Goal: Information Seeking & Learning: Learn about a topic

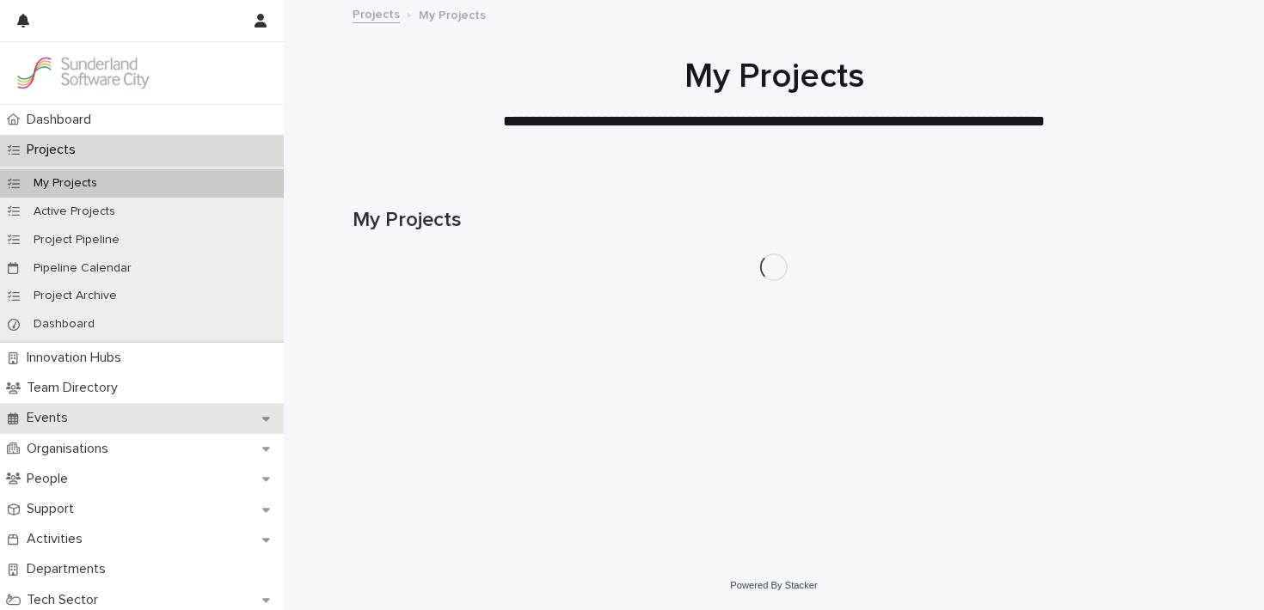
click at [63, 414] on p "Events" at bounding box center [51, 418] width 62 height 16
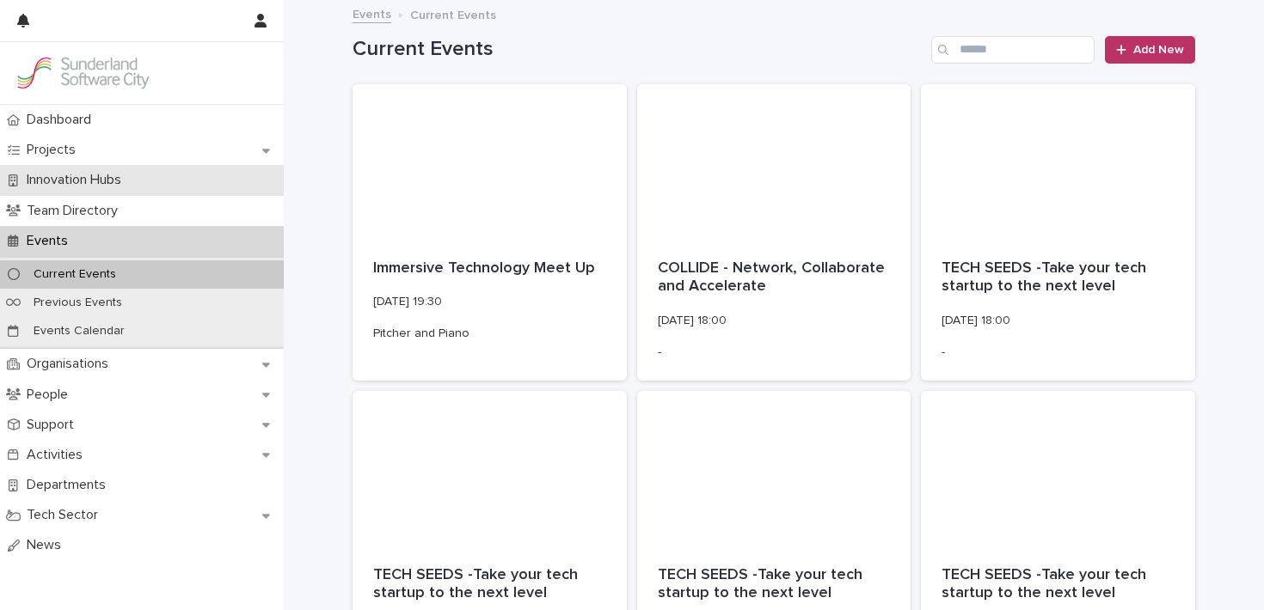
click at [113, 181] on p "Innovation Hubs" at bounding box center [77, 180] width 115 height 16
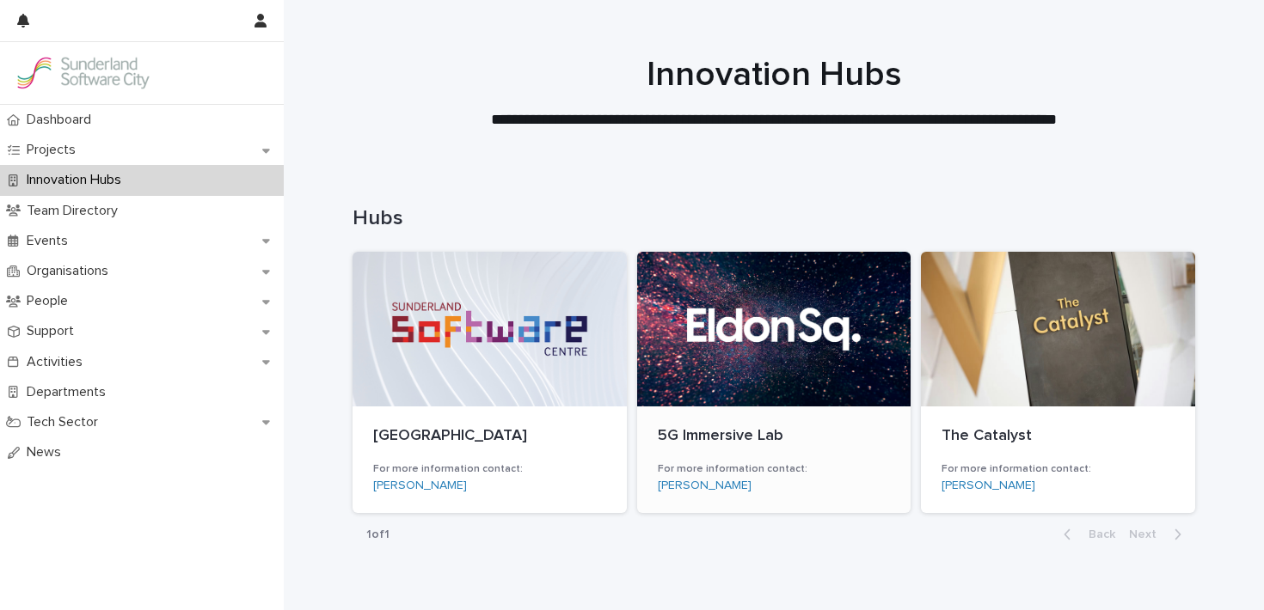
click at [776, 338] on div at bounding box center [774, 329] width 274 height 155
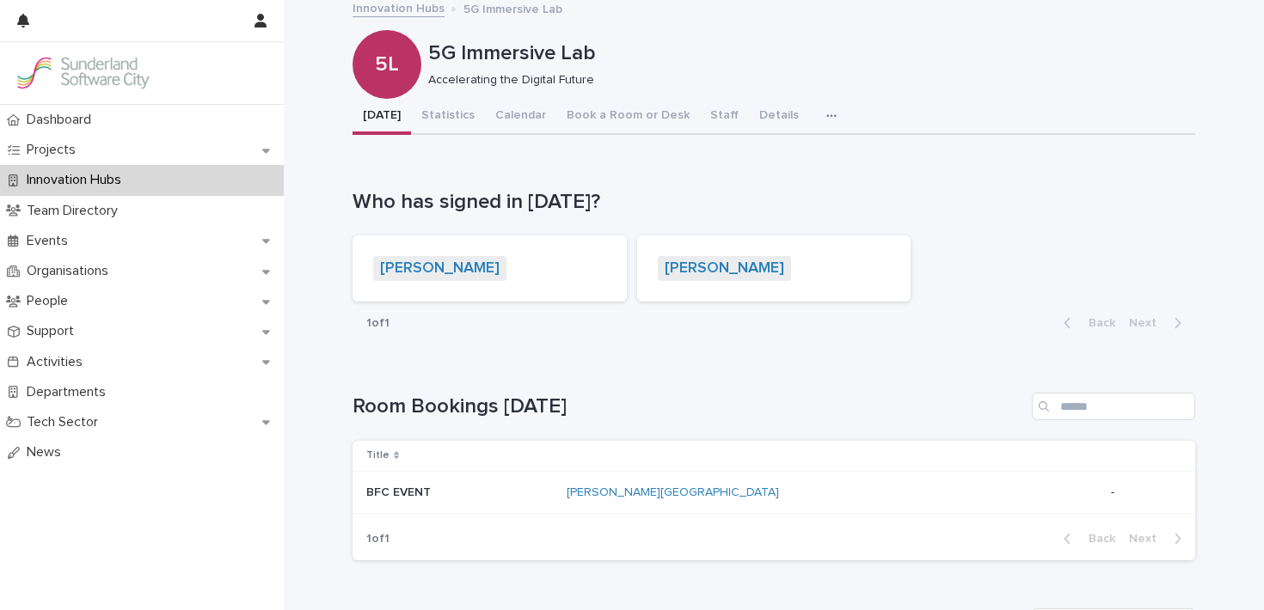
scroll to position [9, 0]
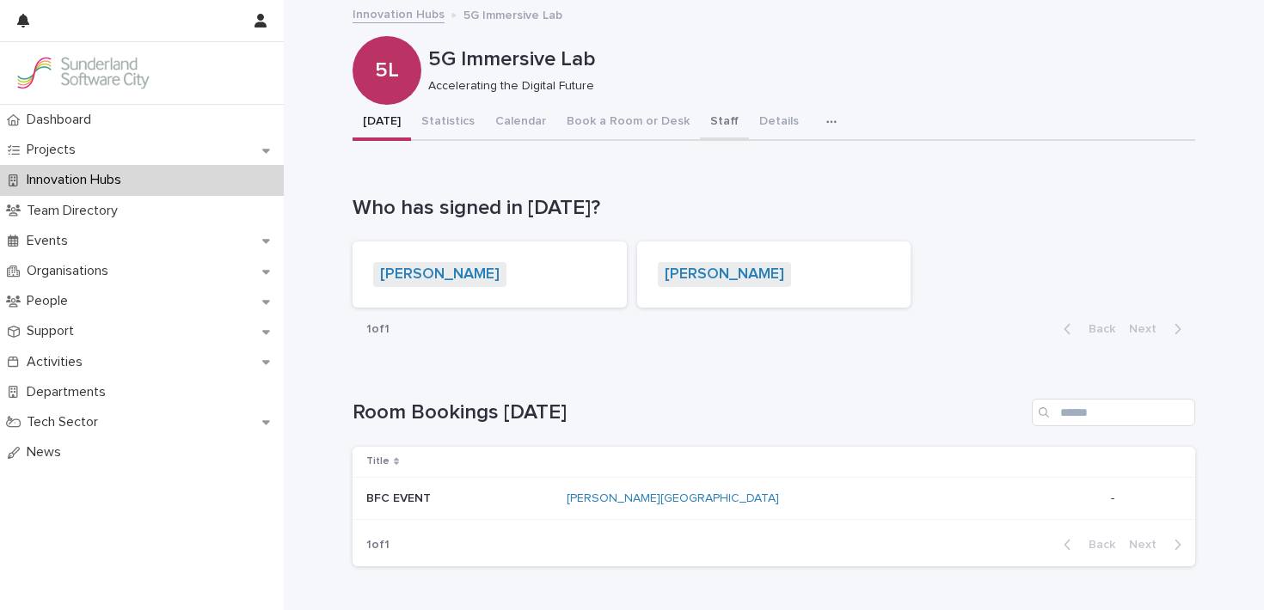
click at [700, 113] on button "Staff" at bounding box center [724, 123] width 49 height 36
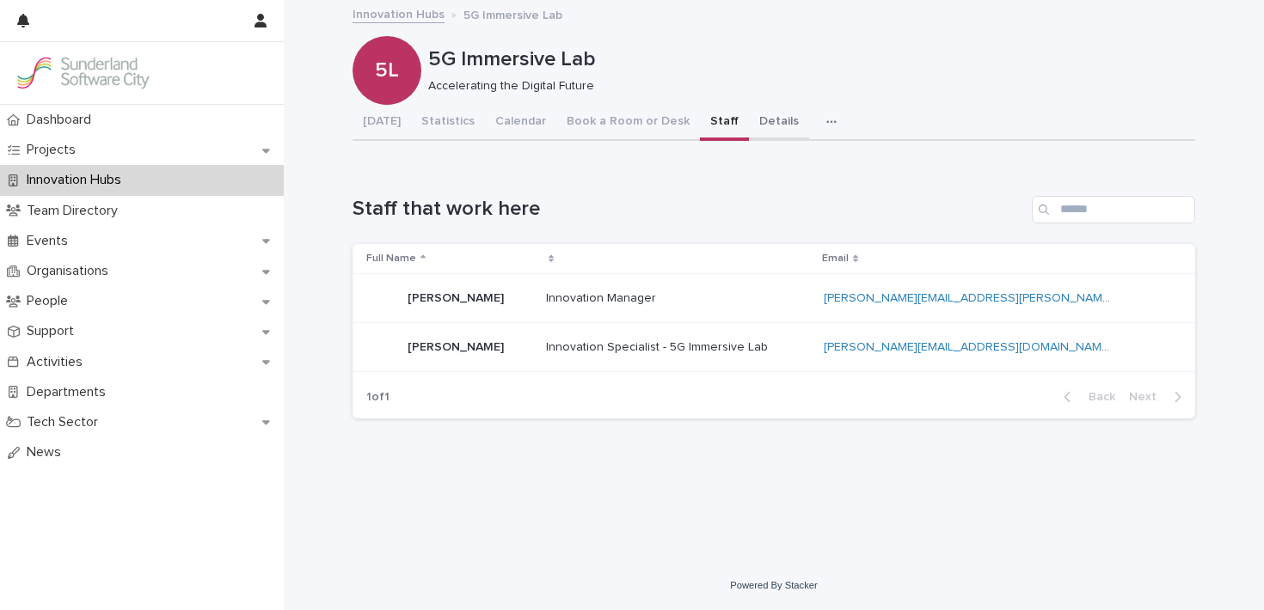
click at [757, 117] on button "Details" at bounding box center [779, 123] width 60 height 36
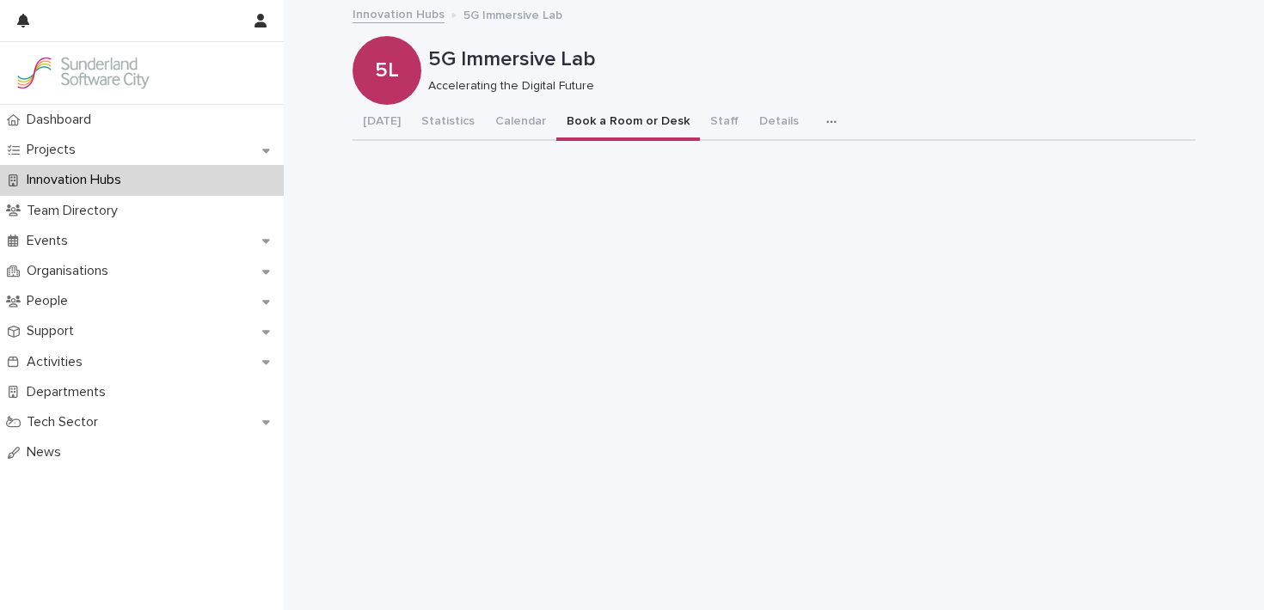
click at [614, 119] on button "Book a Room or Desk" at bounding box center [628, 123] width 144 height 36
click at [512, 117] on button "Calendar" at bounding box center [520, 123] width 71 height 36
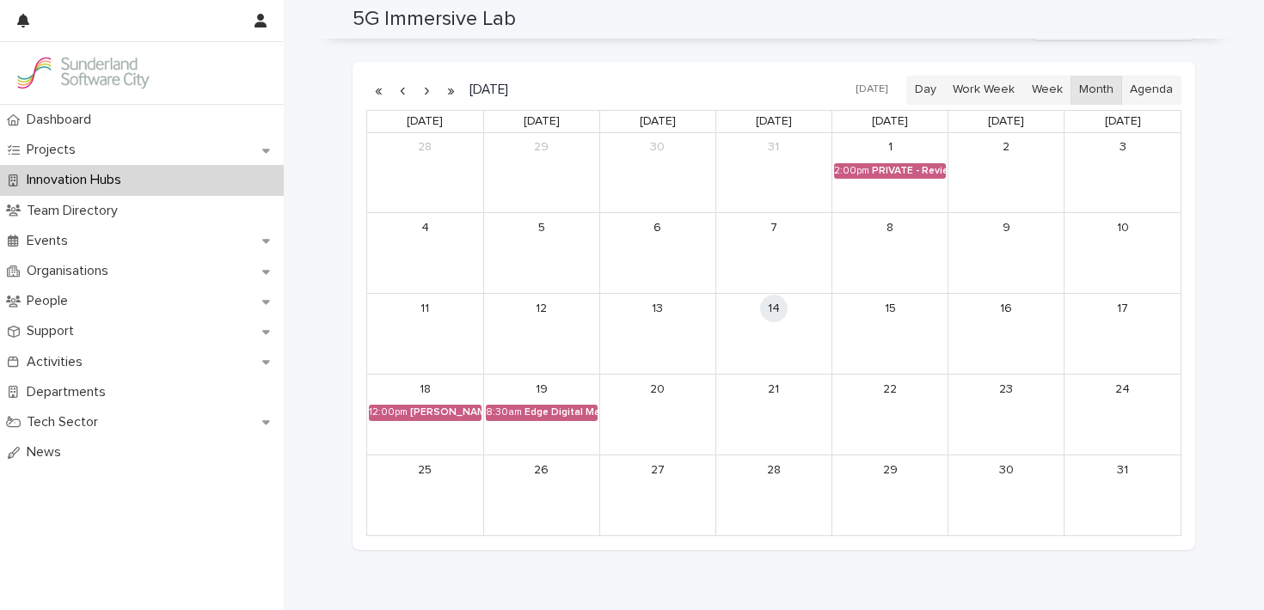
scroll to position [181, 0]
click at [448, 418] on div "[PERSON_NAME] Square Innovation Workshop" at bounding box center [445, 413] width 71 height 12
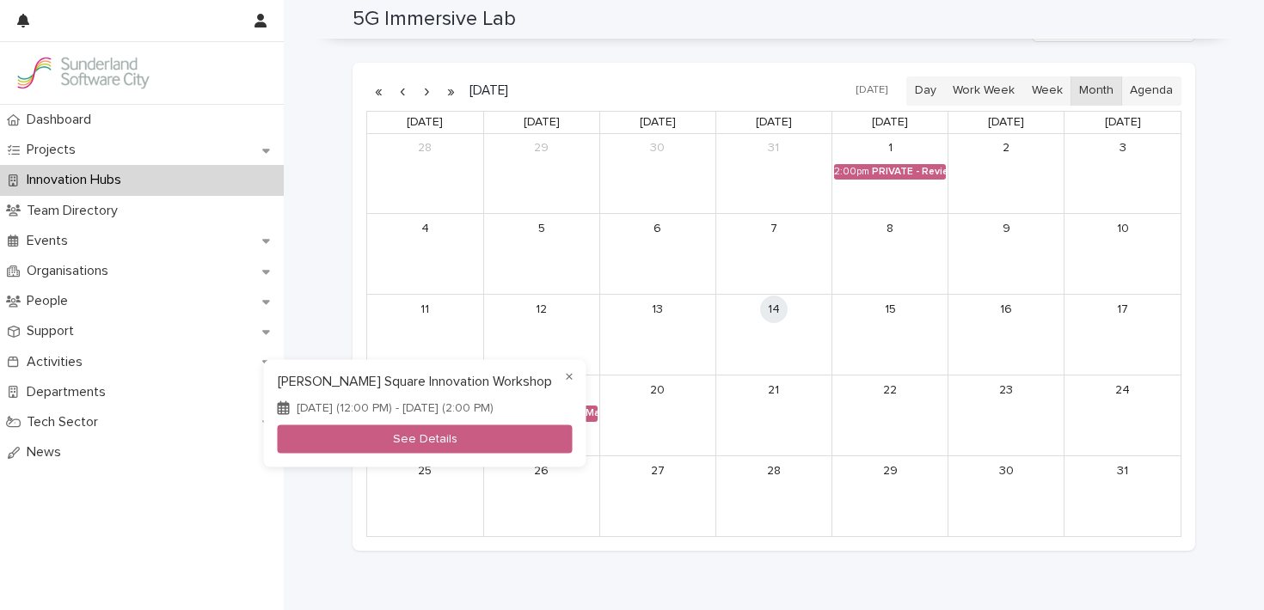
click at [533, 286] on div at bounding box center [632, 305] width 1264 height 610
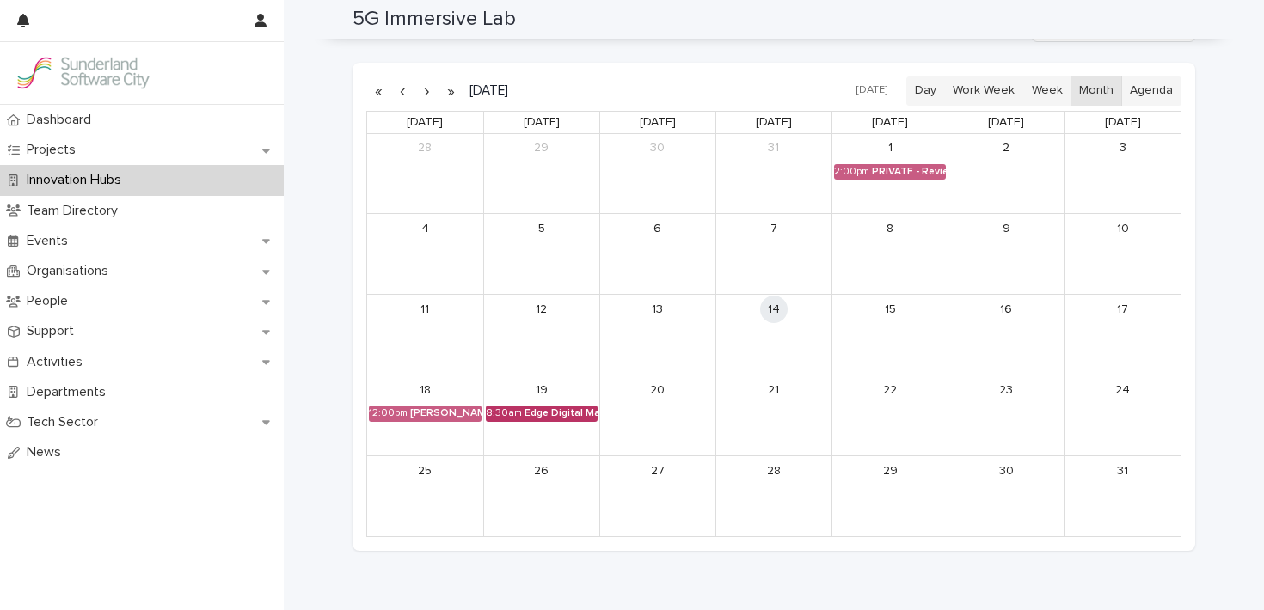
click at [558, 414] on div "Edge Digital Manufacturing" at bounding box center [560, 413] width 73 height 12
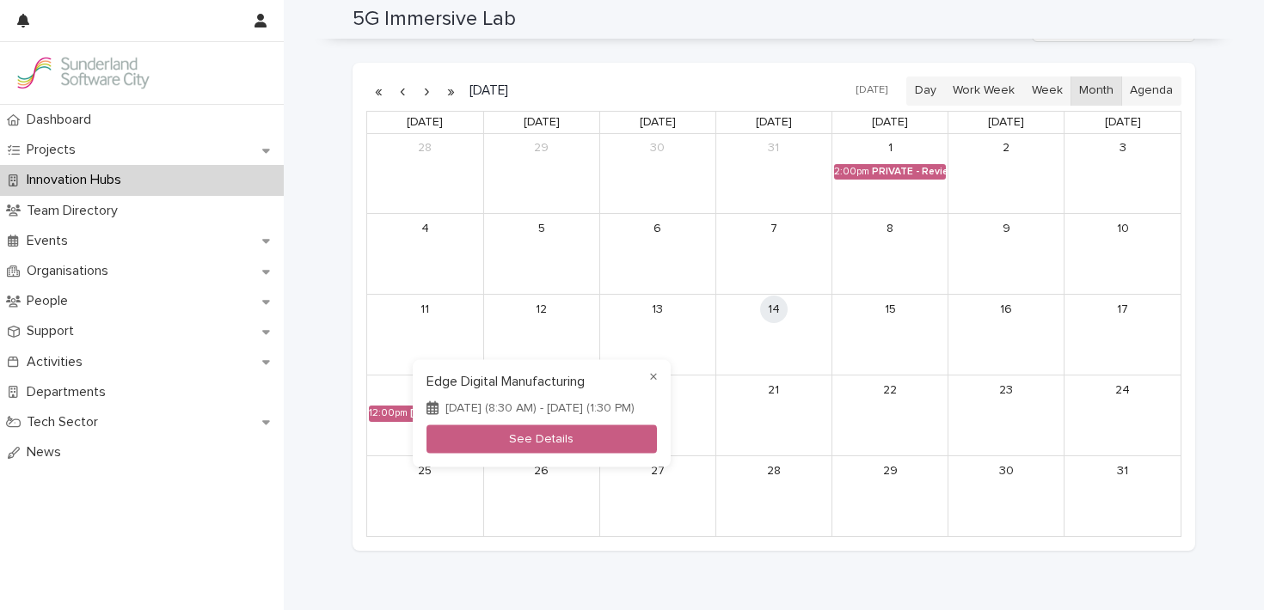
click at [585, 260] on div at bounding box center [632, 305] width 1264 height 610
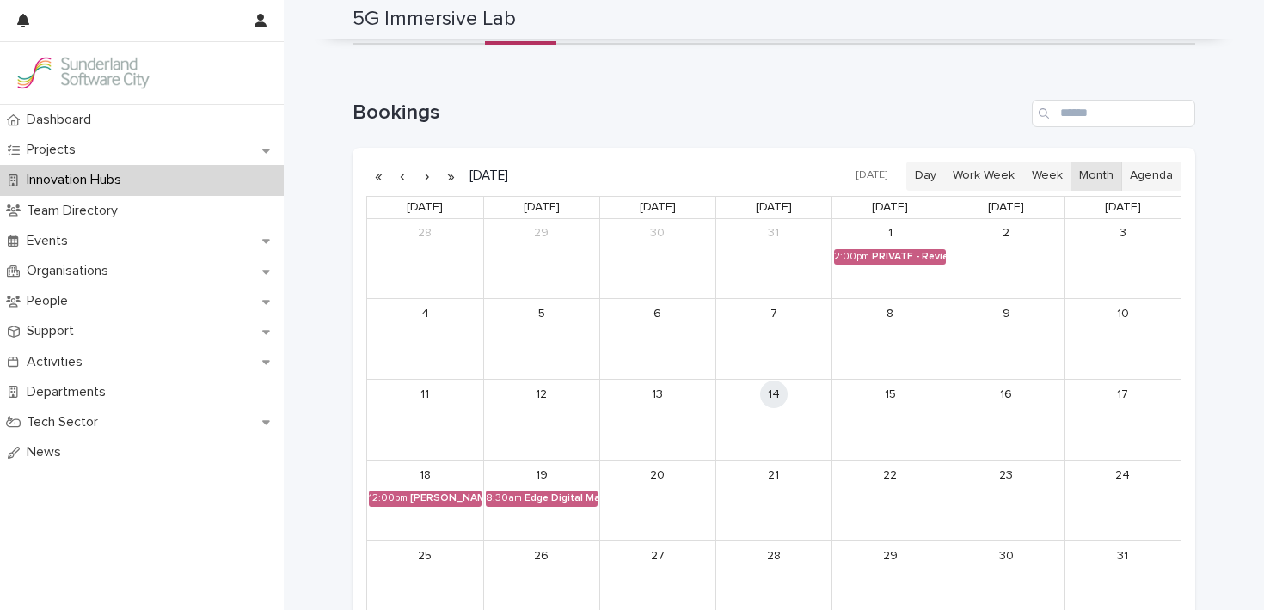
scroll to position [88, 0]
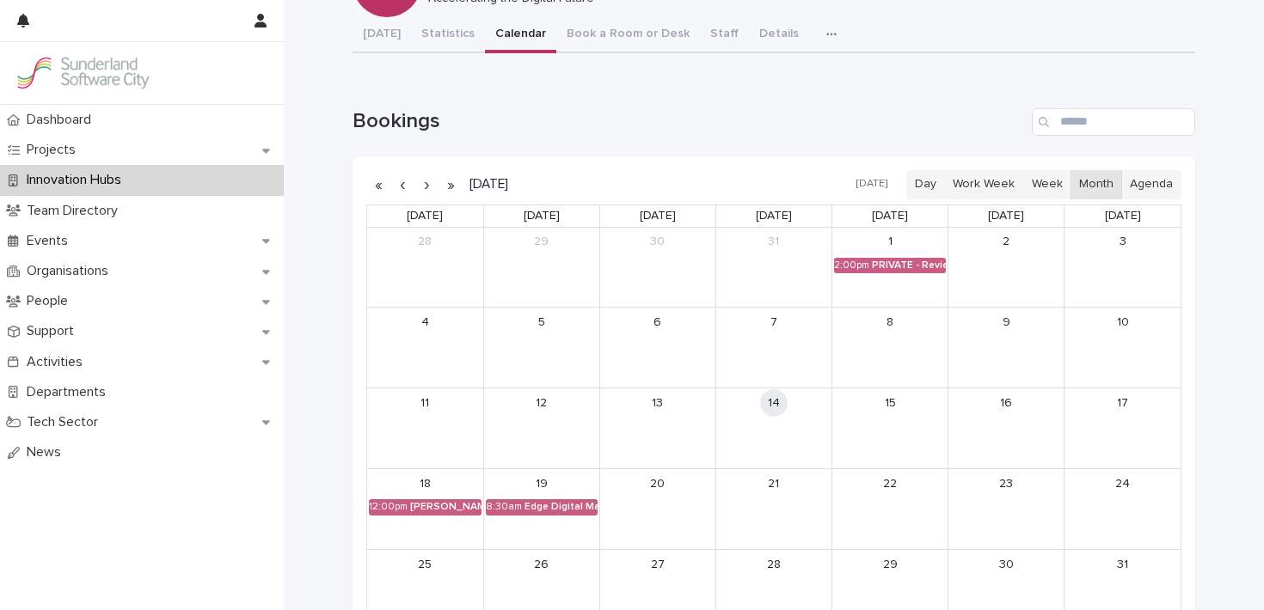
click at [422, 185] on button "button" at bounding box center [426, 185] width 24 height 28
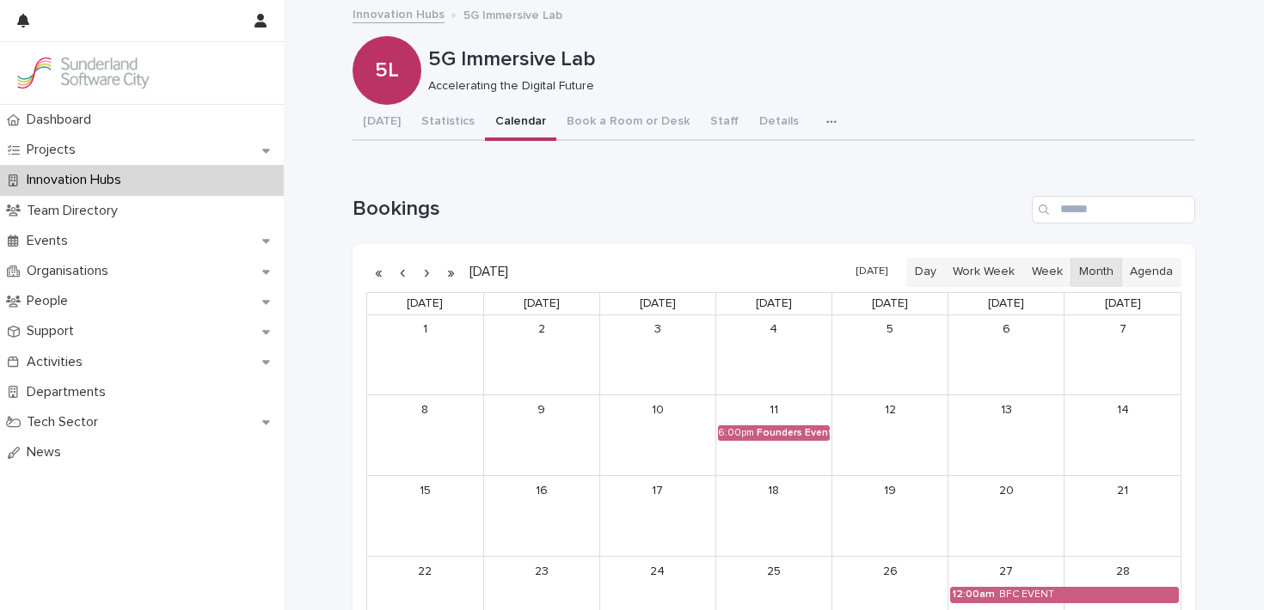
click at [826, 122] on icon "button" at bounding box center [831, 122] width 10 height 12
click at [749, 163] on button "Visits" at bounding box center [764, 167] width 113 height 26
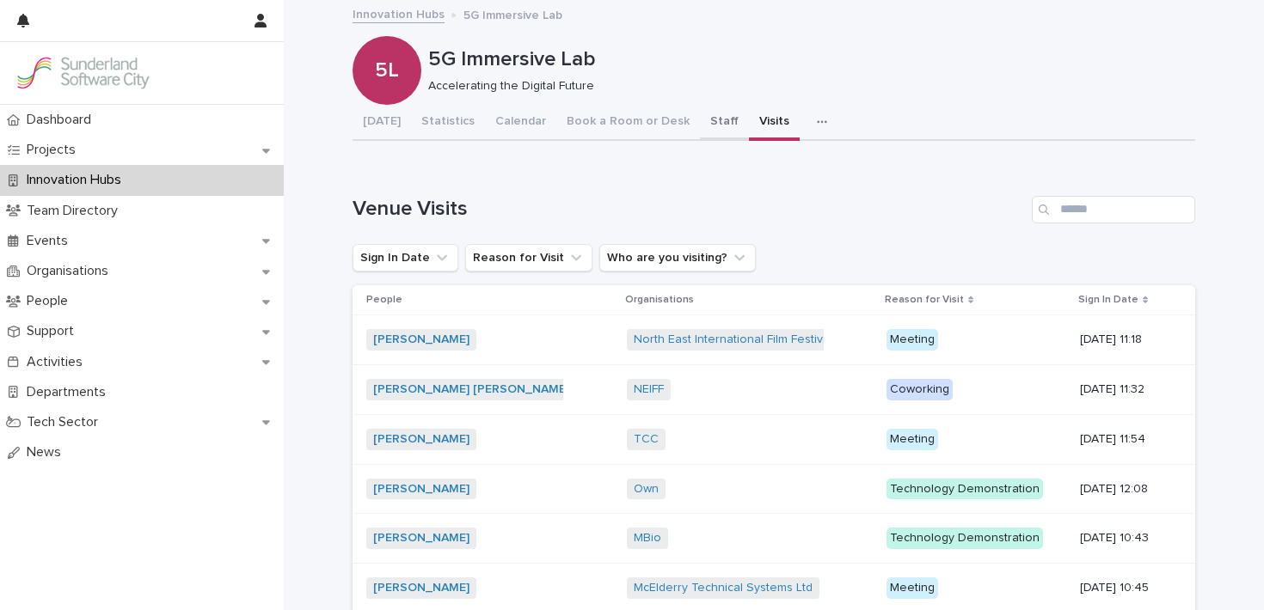
click at [700, 118] on button "Staff" at bounding box center [724, 123] width 49 height 36
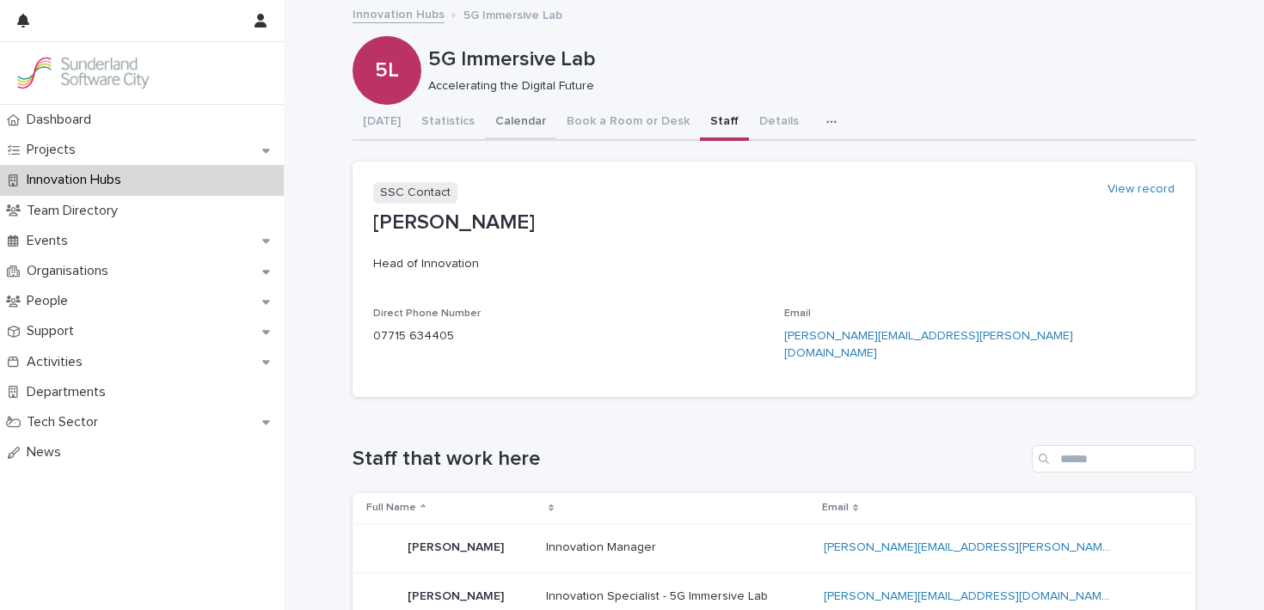
click at [523, 122] on button "Calendar" at bounding box center [520, 123] width 71 height 36
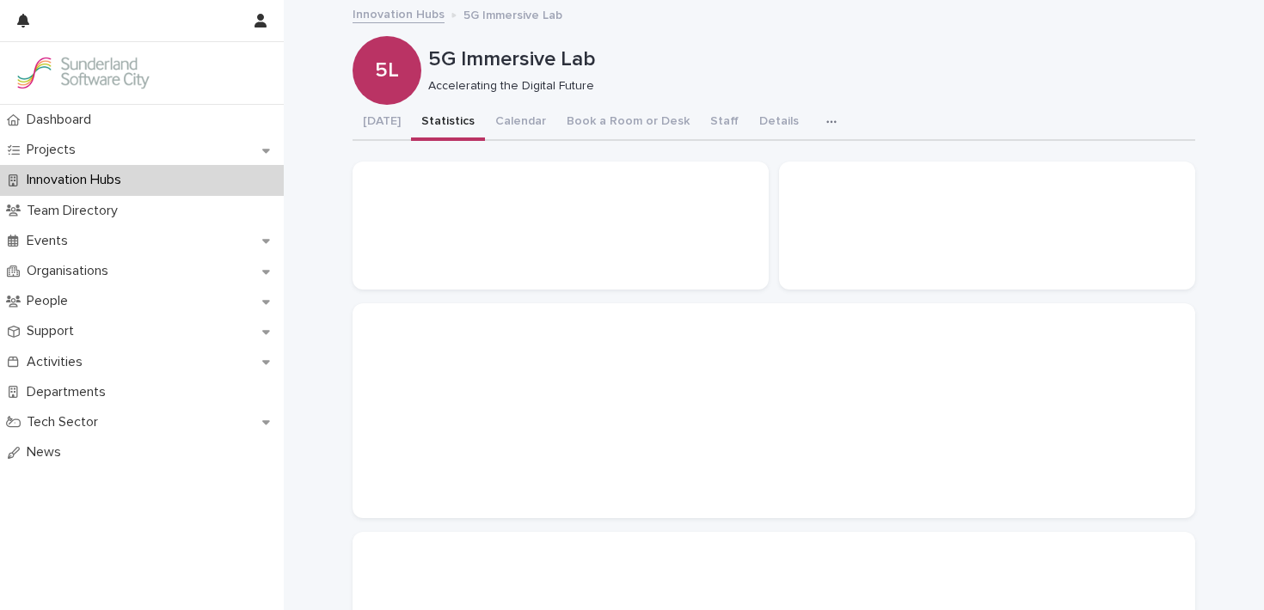
click at [438, 120] on button "Statistics" at bounding box center [448, 123] width 74 height 36
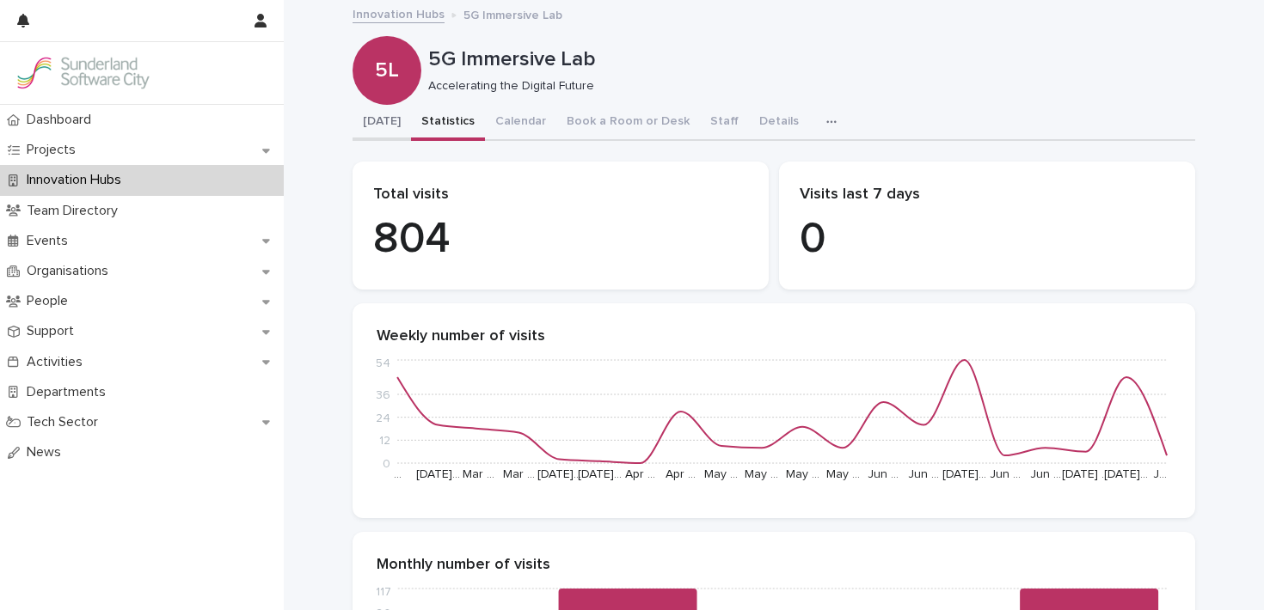
click at [385, 124] on button "[DATE]" at bounding box center [381, 123] width 58 height 36
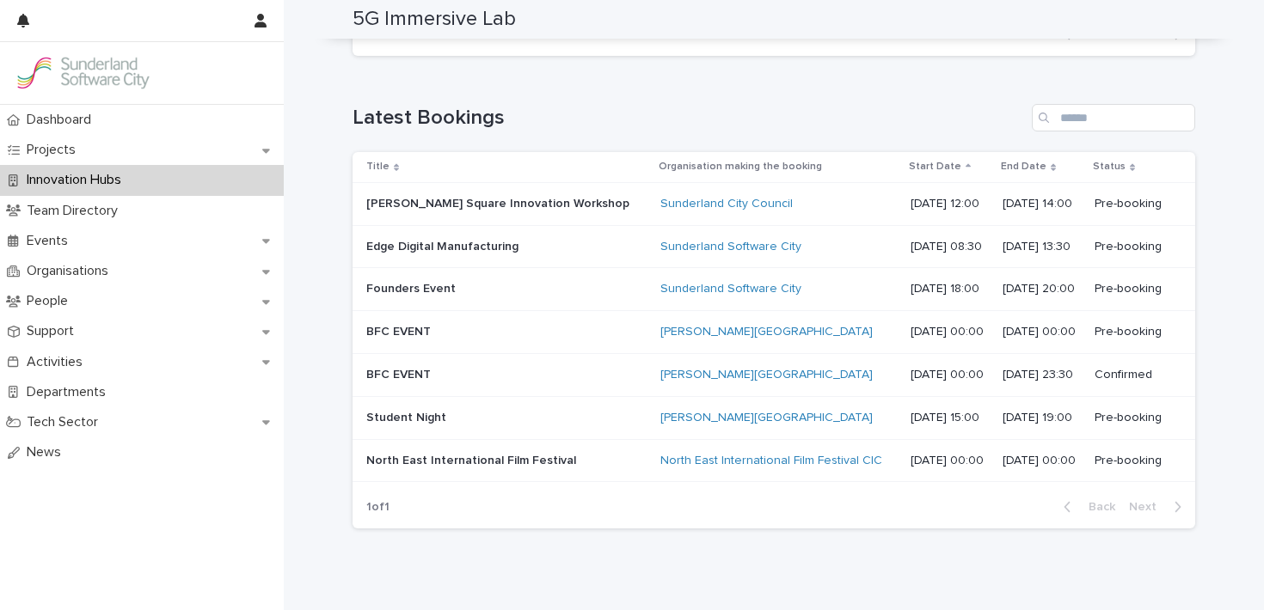
scroll to position [507, 0]
